Goal: Information Seeking & Learning: Learn about a topic

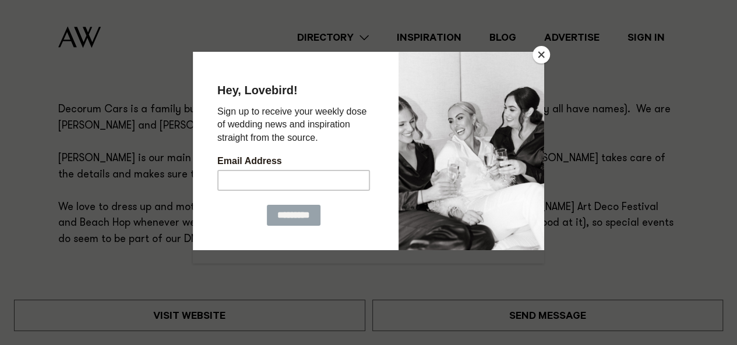
scroll to position [670, 0]
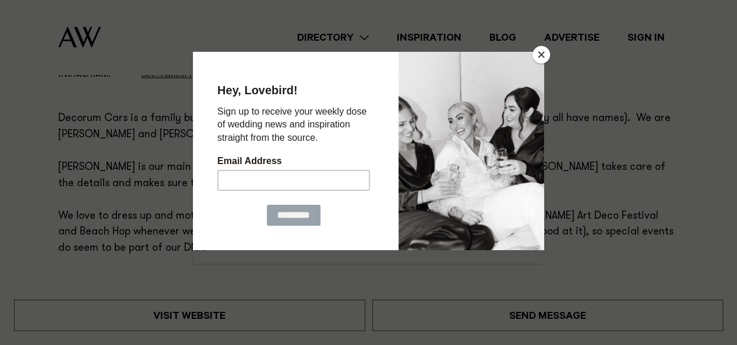
click at [544, 56] on button "Close" at bounding box center [540, 54] width 17 height 17
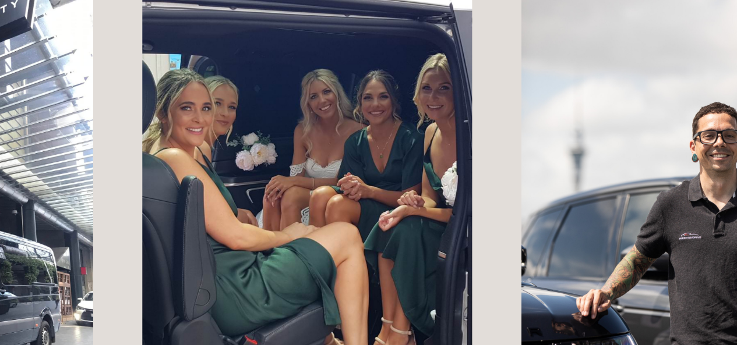
scroll to position [1084, 0]
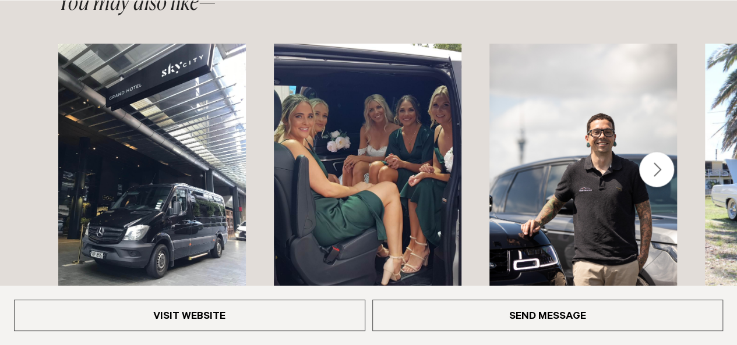
click at [664, 161] on div "Next slide" at bounding box center [656, 169] width 35 height 35
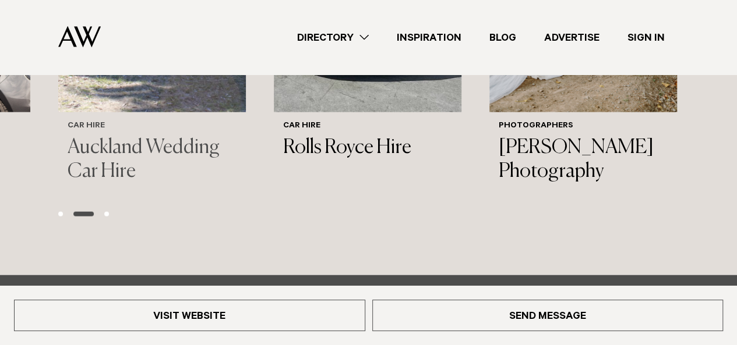
scroll to position [1269, 0]
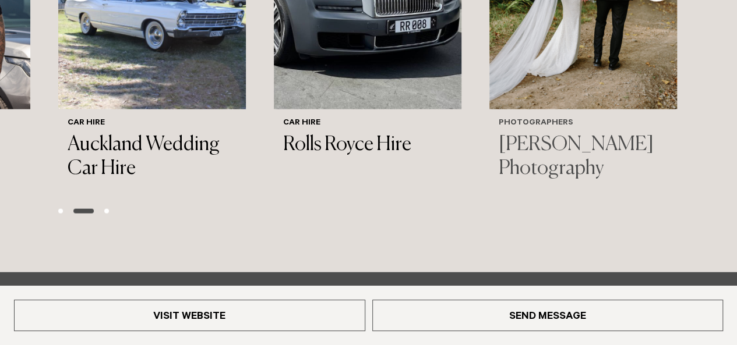
click at [544, 151] on h3 "[PERSON_NAME] Photography" at bounding box center [582, 157] width 169 height 48
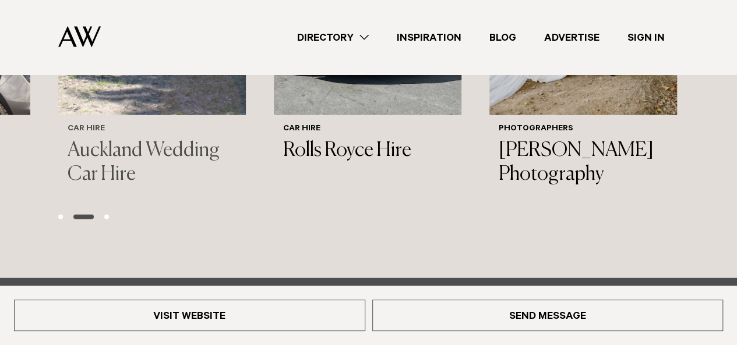
click at [198, 153] on h3 "Auckland Wedding Car Hire" at bounding box center [152, 163] width 169 height 48
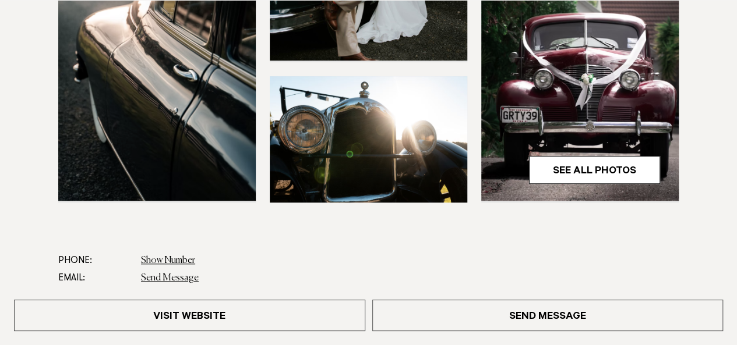
scroll to position [443, 0]
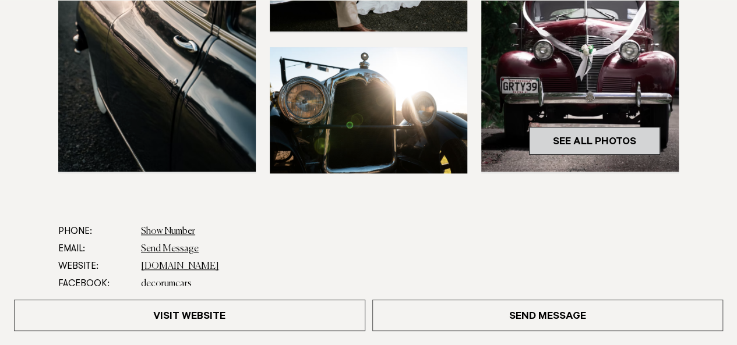
click at [579, 147] on link "See All Photos" at bounding box center [594, 141] width 131 height 28
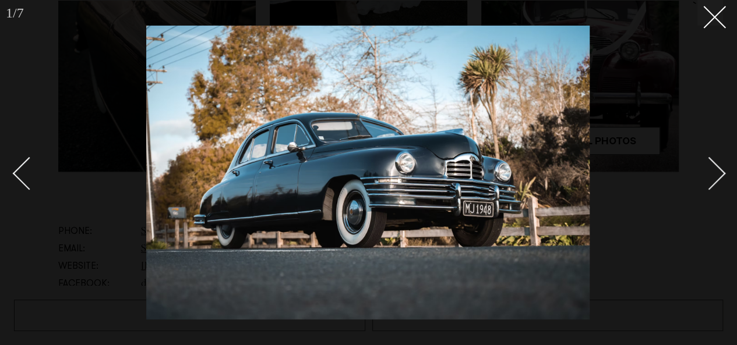
click at [711, 158] on link at bounding box center [702, 173] width 41 height 58
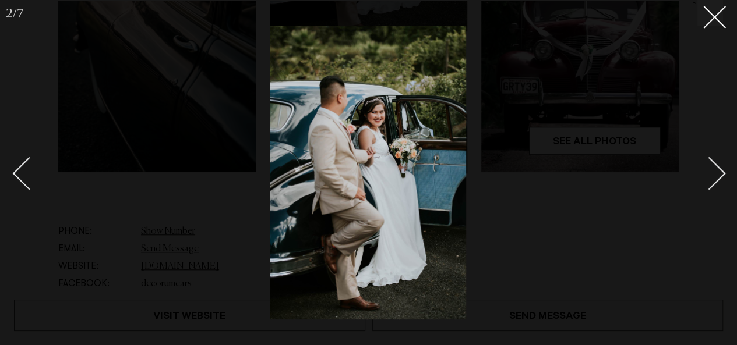
click at [711, 158] on link at bounding box center [702, 173] width 41 height 58
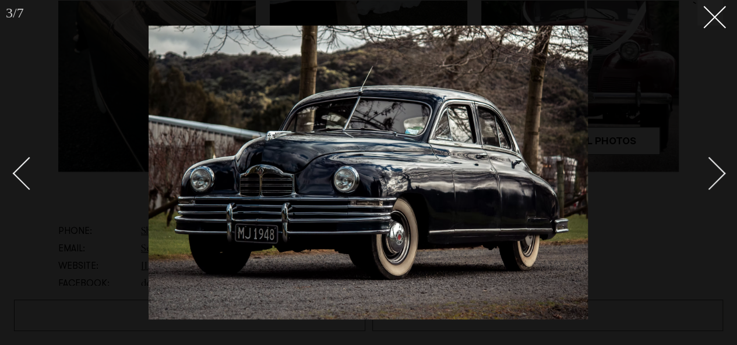
click at [711, 158] on link at bounding box center [702, 173] width 41 height 58
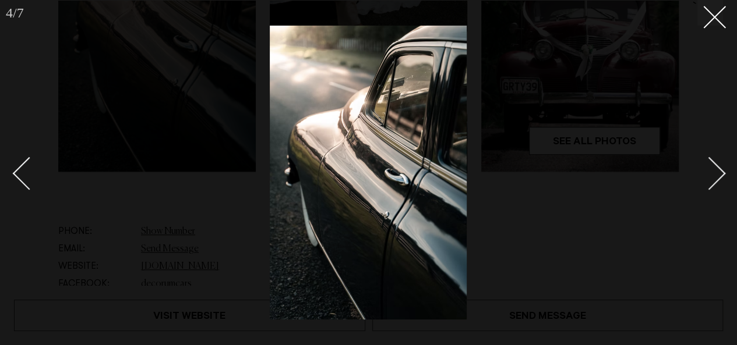
click at [711, 158] on link at bounding box center [702, 173] width 41 height 58
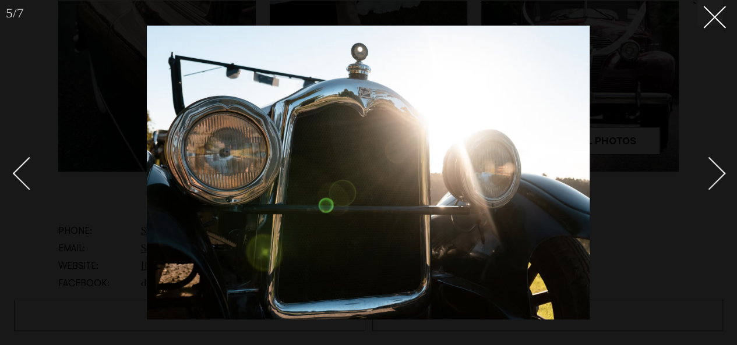
click at [714, 165] on div "Next slide" at bounding box center [708, 173] width 33 height 33
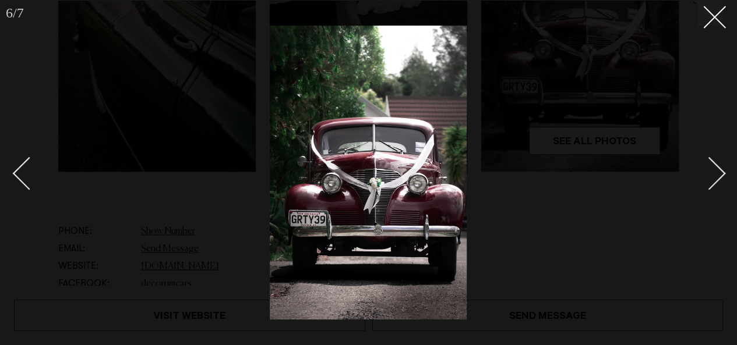
click at [714, 165] on div "Next slide" at bounding box center [708, 173] width 33 height 33
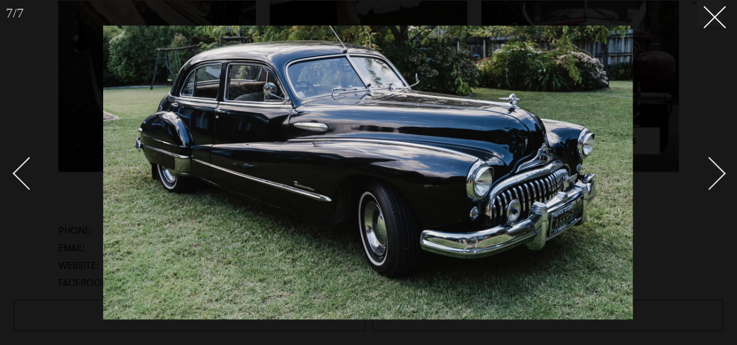
click at [714, 165] on div "Next slide" at bounding box center [708, 173] width 33 height 33
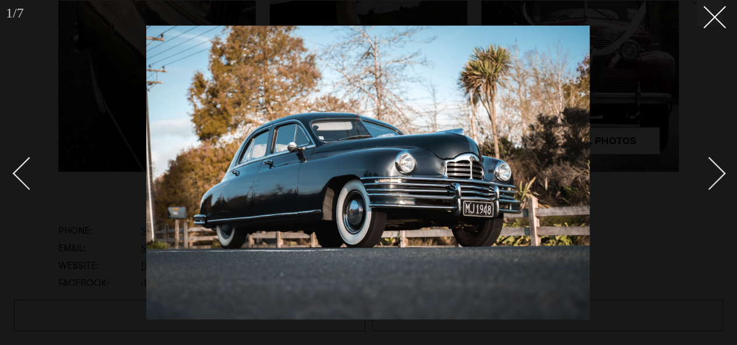
click at [714, 165] on div "Next slide" at bounding box center [708, 173] width 33 height 33
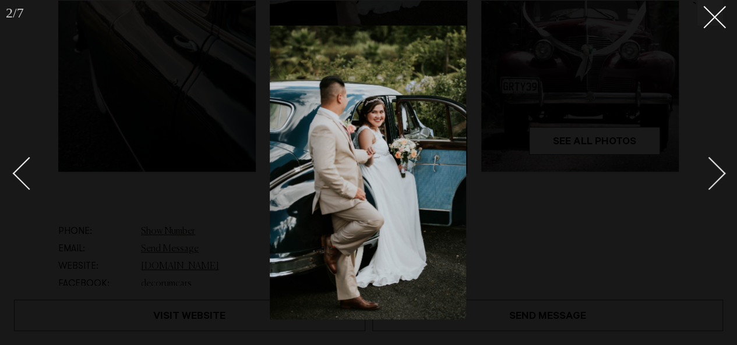
click at [714, 165] on div "Next slide" at bounding box center [708, 173] width 33 height 33
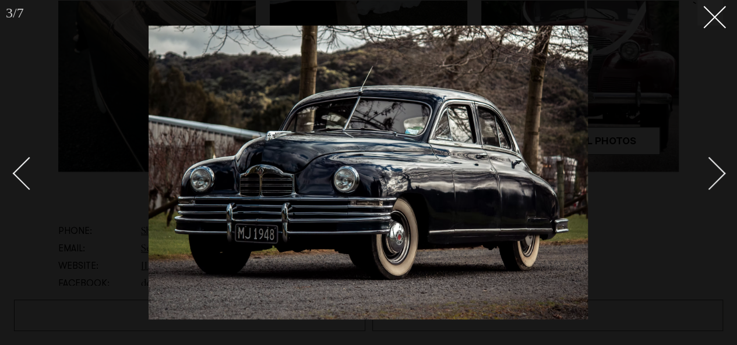
click at [714, 165] on div "Next slide" at bounding box center [708, 173] width 33 height 33
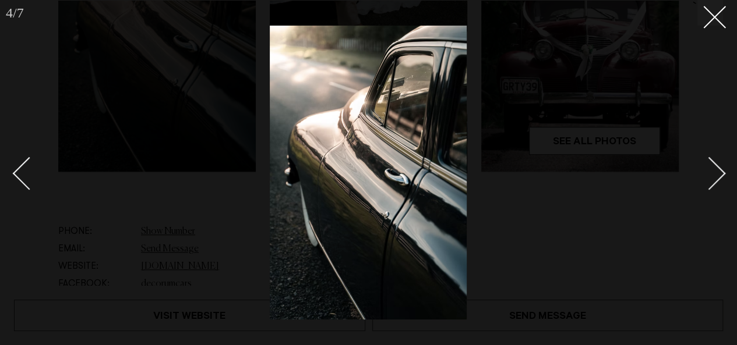
click at [714, 165] on div "Next slide" at bounding box center [708, 173] width 33 height 33
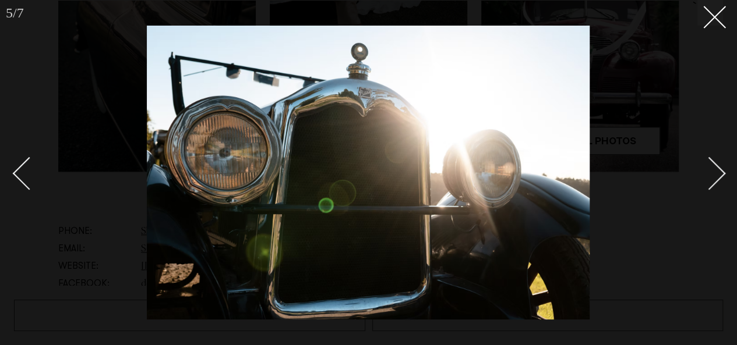
click at [714, 165] on div "Next slide" at bounding box center [708, 173] width 33 height 33
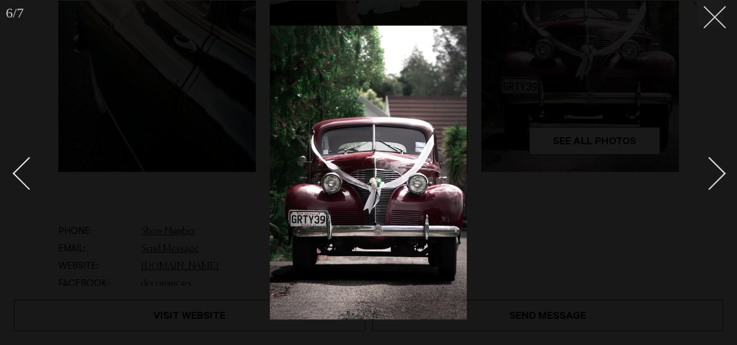
click at [716, 14] on line at bounding box center [714, 17] width 22 height 22
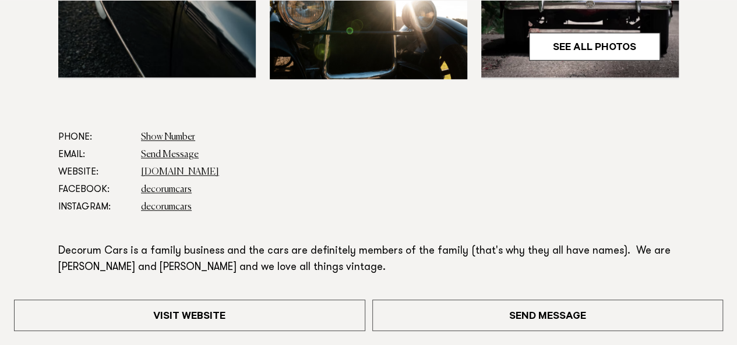
scroll to position [538, 0]
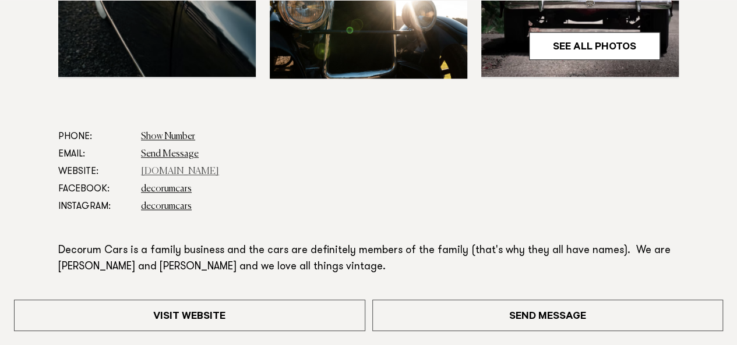
click at [168, 172] on link "www.decorumcars.co.nz" at bounding box center [180, 171] width 78 height 9
click at [176, 204] on link "decorumcars" at bounding box center [166, 206] width 51 height 9
click at [186, 190] on link "decorumcars" at bounding box center [166, 189] width 51 height 9
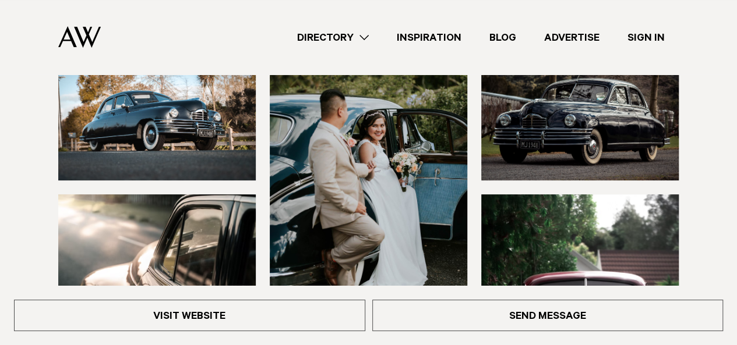
scroll to position [0, 0]
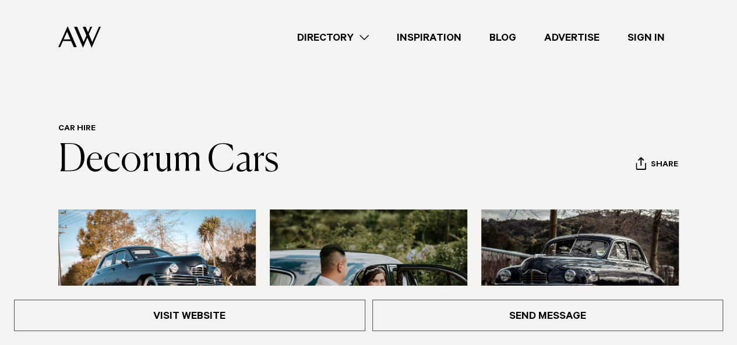
click at [450, 40] on link "Inspiration" at bounding box center [429, 38] width 93 height 16
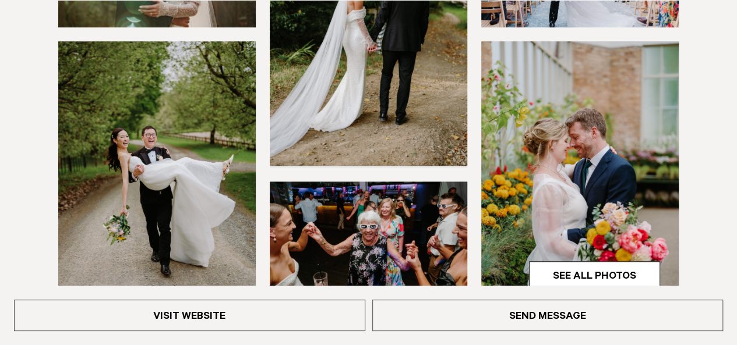
scroll to position [454, 0]
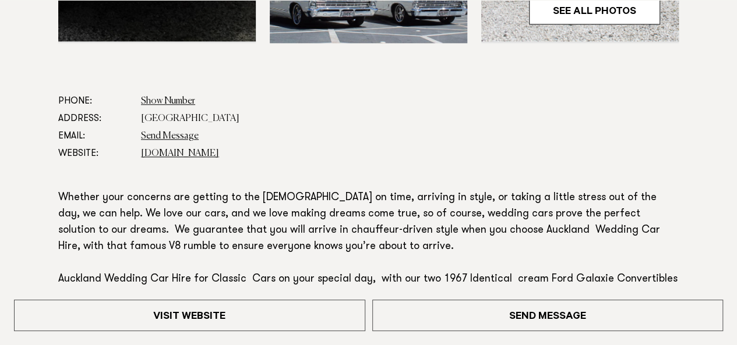
scroll to position [623, 0]
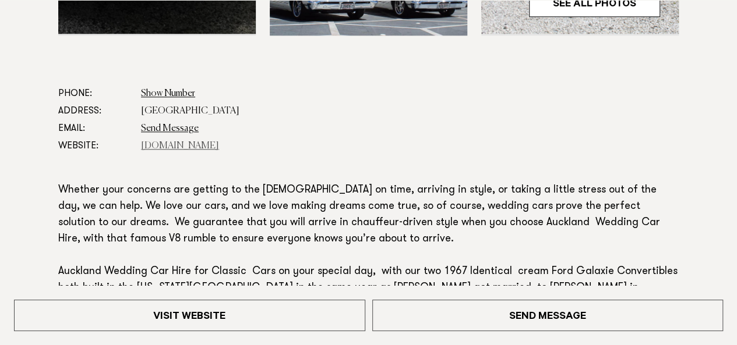
click at [199, 150] on link "aucklandweddingcarhire.co.nz" at bounding box center [180, 145] width 78 height 9
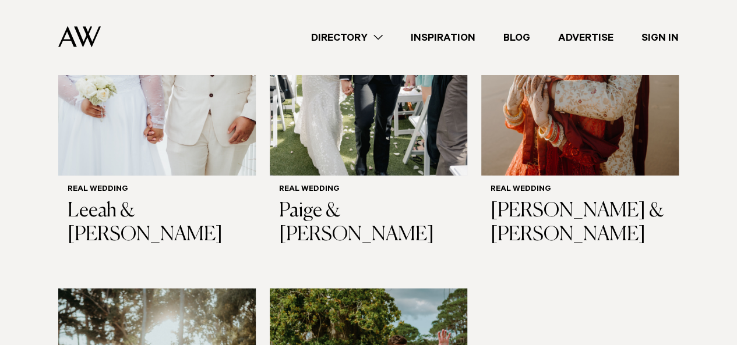
scroll to position [1329, 0]
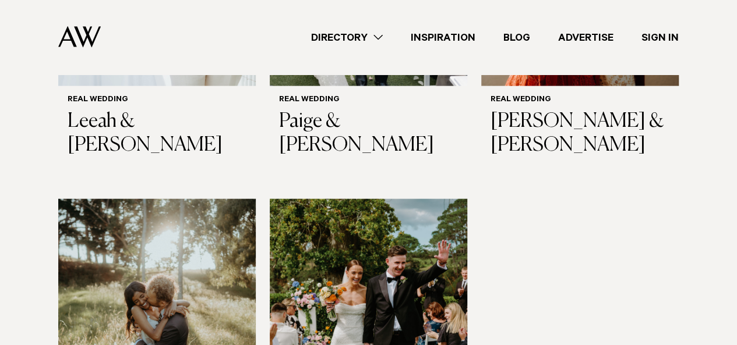
click at [364, 199] on img at bounding box center [368, 331] width 197 height 265
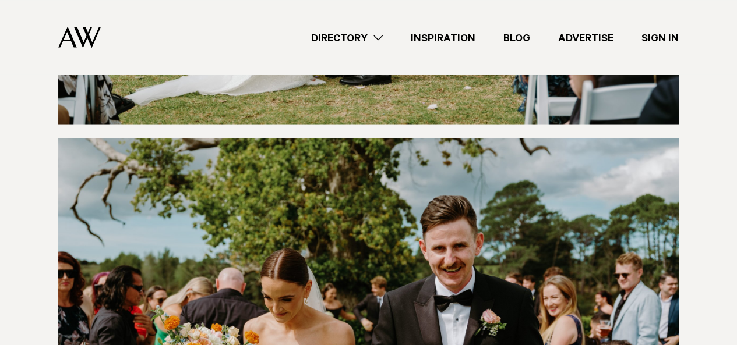
scroll to position [5486, 0]
